Goal: Task Accomplishment & Management: Manage account settings

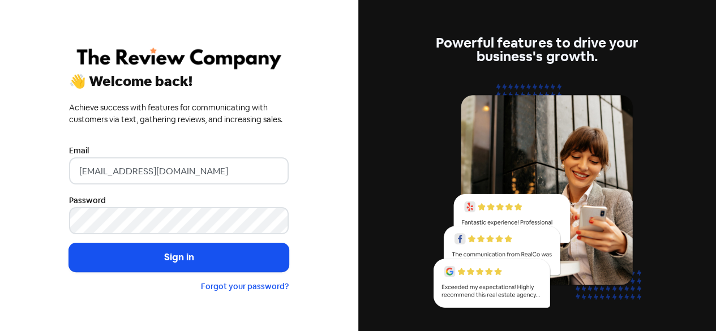
type input "reception@viviansrealestate.com.au"
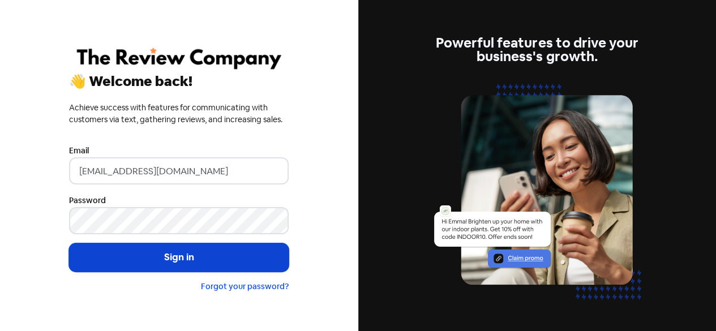
click at [186, 259] on button "Sign in" at bounding box center [179, 257] width 220 height 28
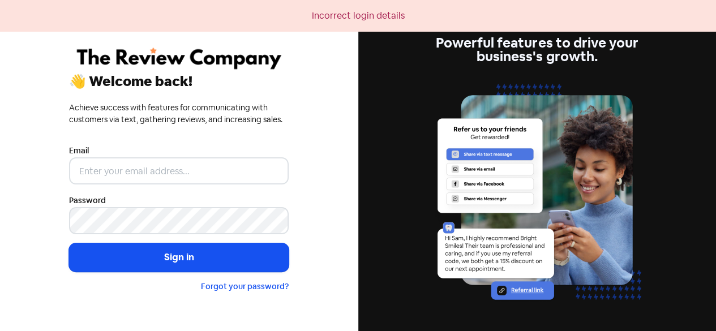
scroll to position [26, 0]
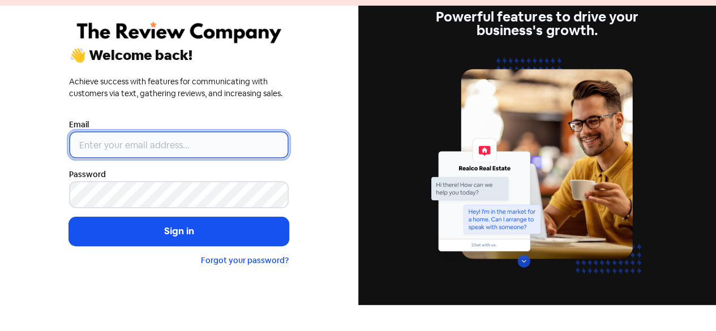
click at [160, 144] on input "email" at bounding box center [179, 144] width 220 height 27
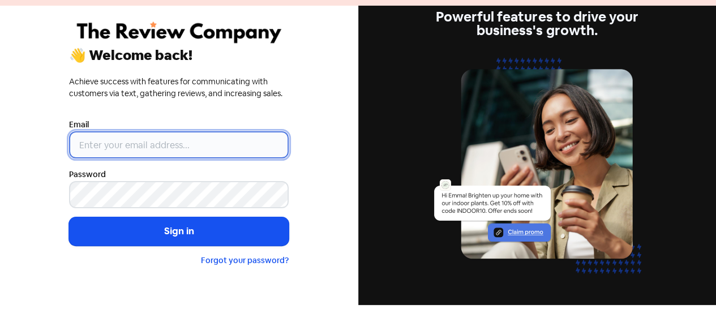
type input "reception@viviansrealestate.com.au"
click at [77, 145] on input "reception@viviansrealestate.com.au" at bounding box center [179, 144] width 220 height 27
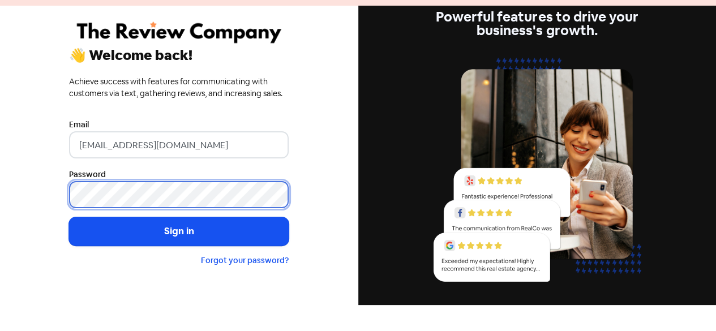
click at [69, 217] on button "Sign in" at bounding box center [179, 231] width 220 height 28
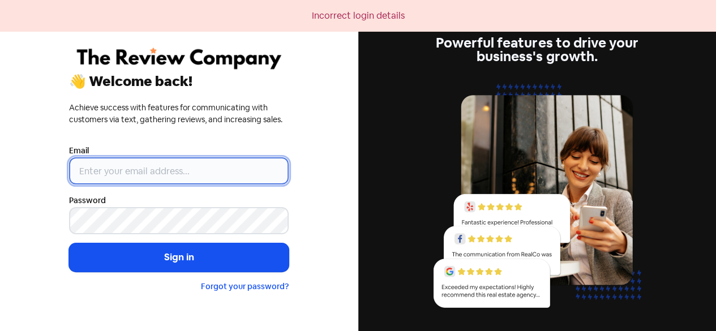
click at [165, 179] on input "email" at bounding box center [179, 170] width 220 height 27
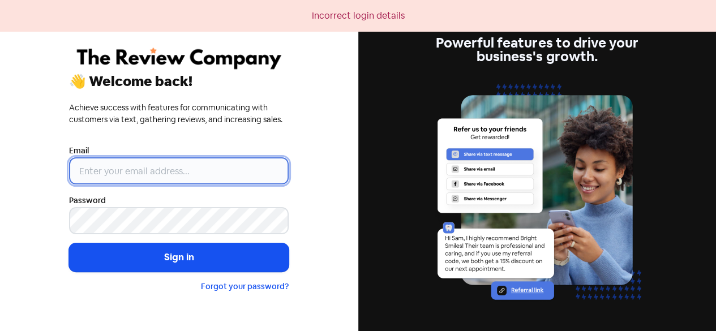
type input "reception@viviansrealestate.com"
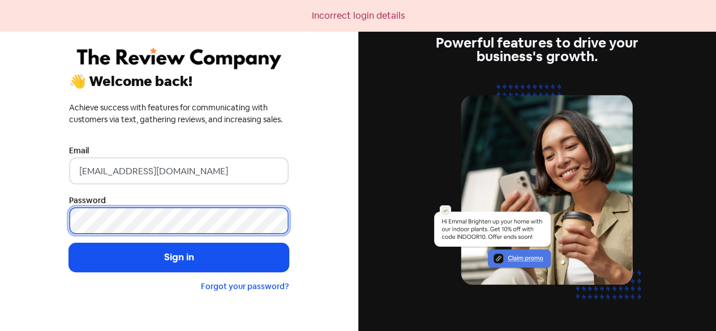
click at [69, 243] on button "Sign in" at bounding box center [179, 257] width 220 height 28
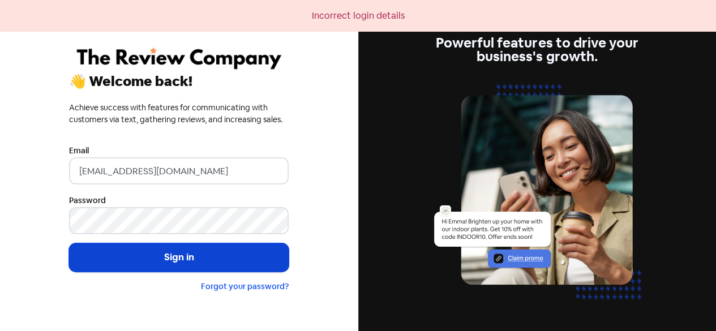
click at [154, 255] on button "Sign in" at bounding box center [179, 257] width 220 height 28
